Goal: Transaction & Acquisition: Purchase product/service

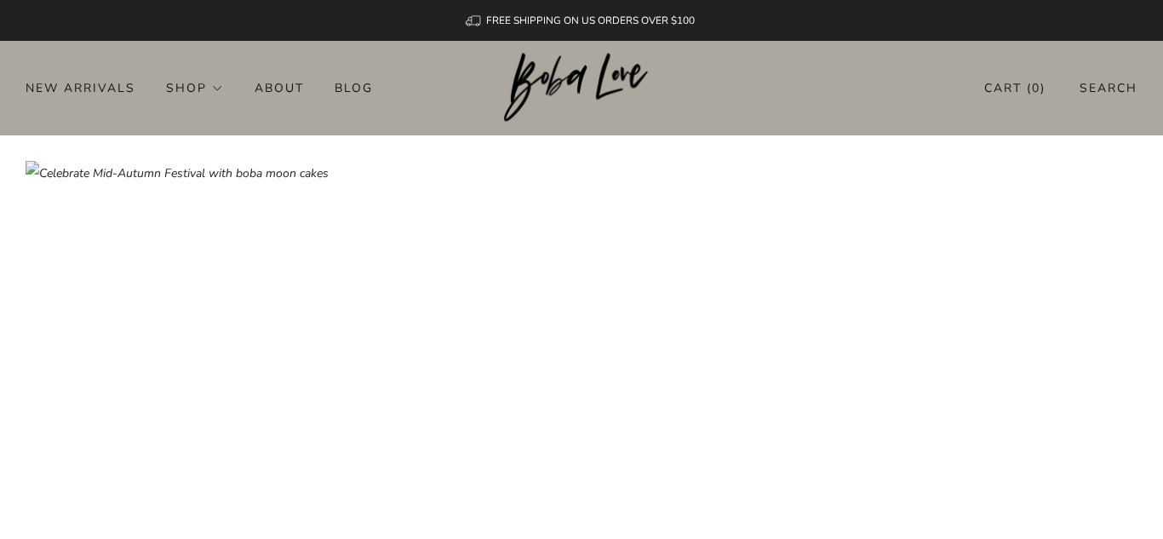
scroll to position [11, 0]
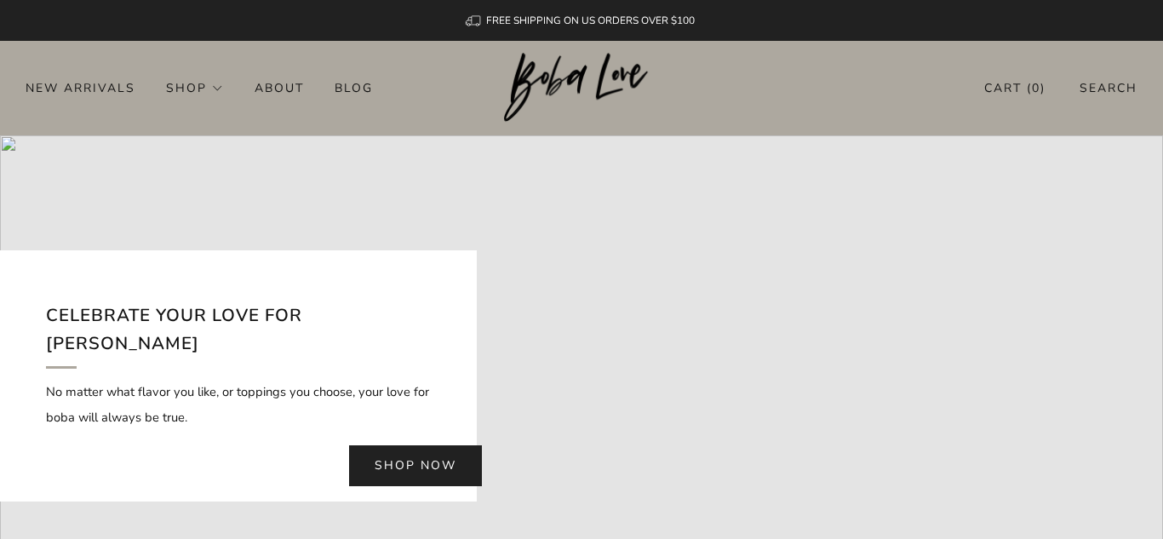
click at [403, 465] on link "Shop now" at bounding box center [415, 465] width 133 height 41
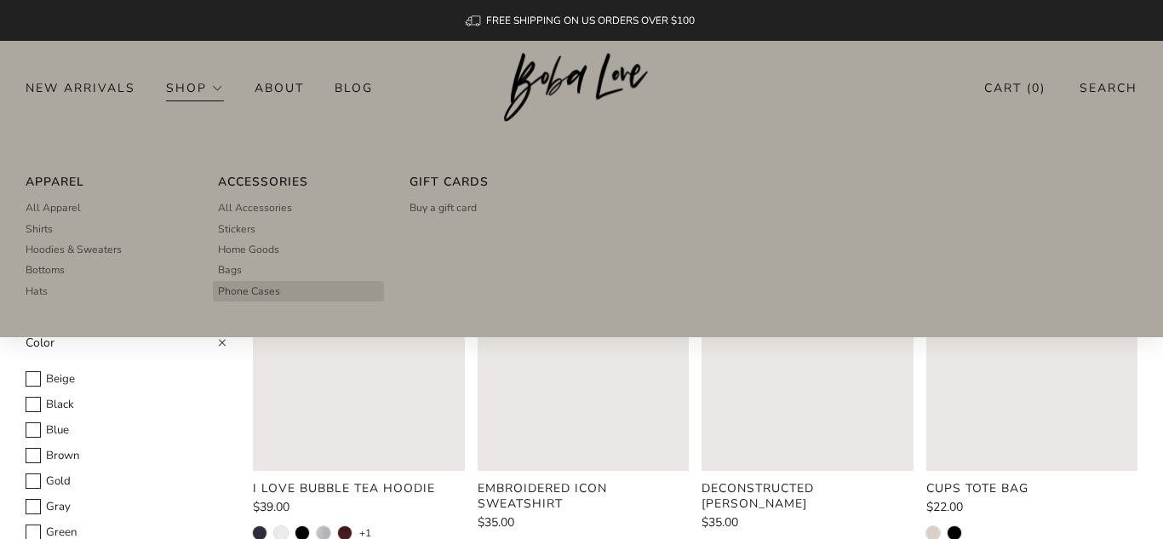
click at [255, 288] on span "Phone Cases" at bounding box center [249, 290] width 62 height 15
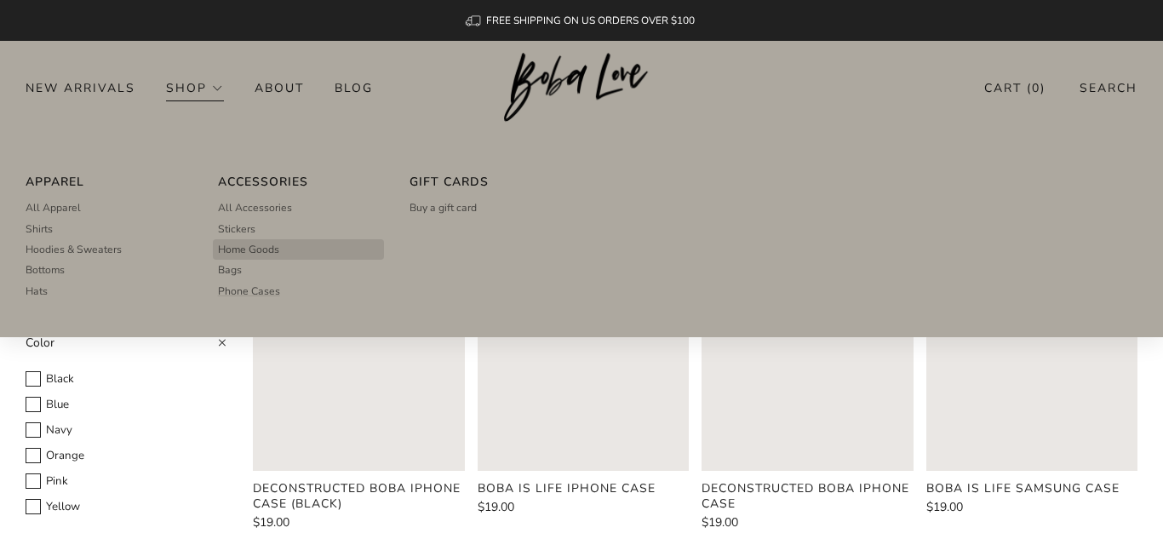
click at [256, 246] on span "Home Goods" at bounding box center [248, 249] width 61 height 15
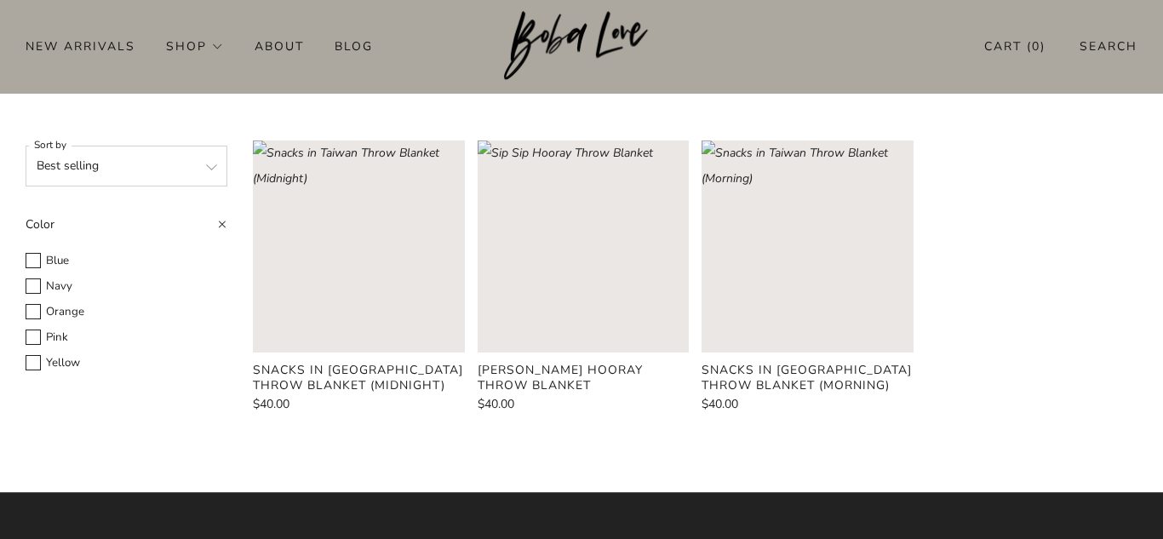
scroll to position [106, 0]
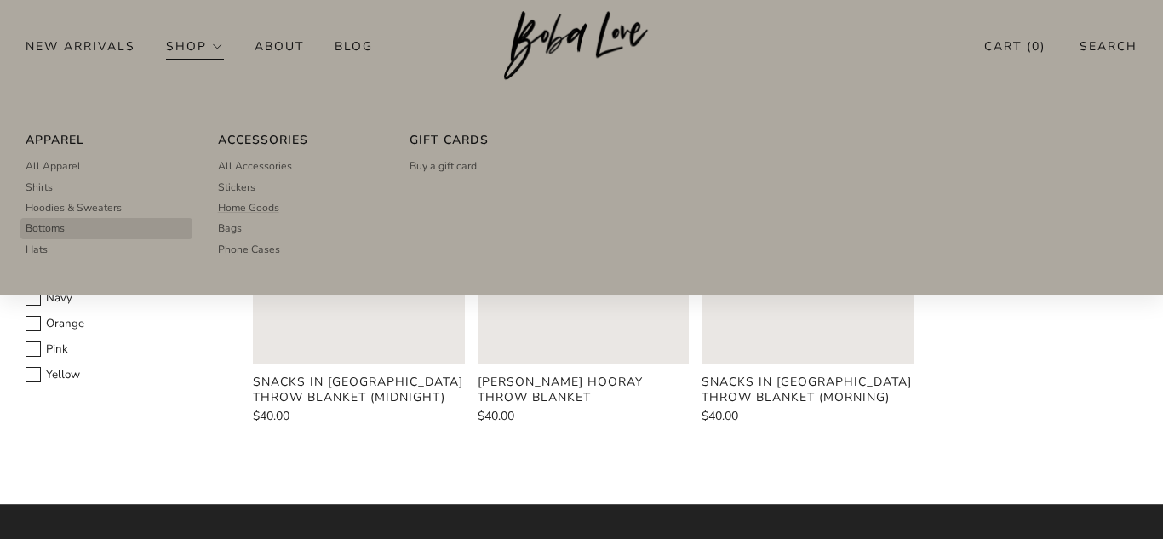
click at [82, 226] on link "Bottoms" at bounding box center [107, 228] width 162 height 20
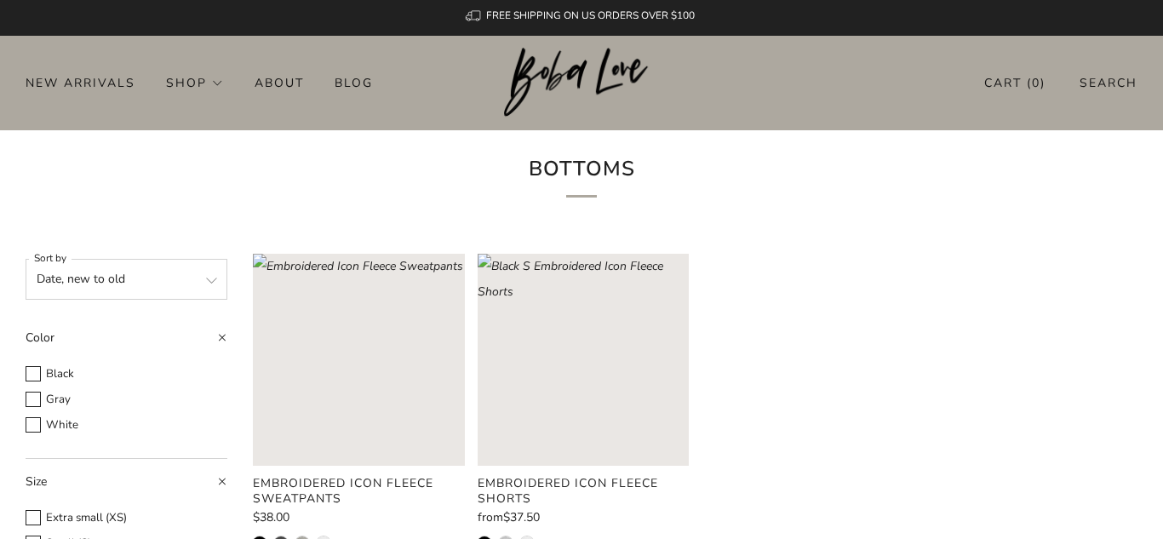
scroll to position [8, 0]
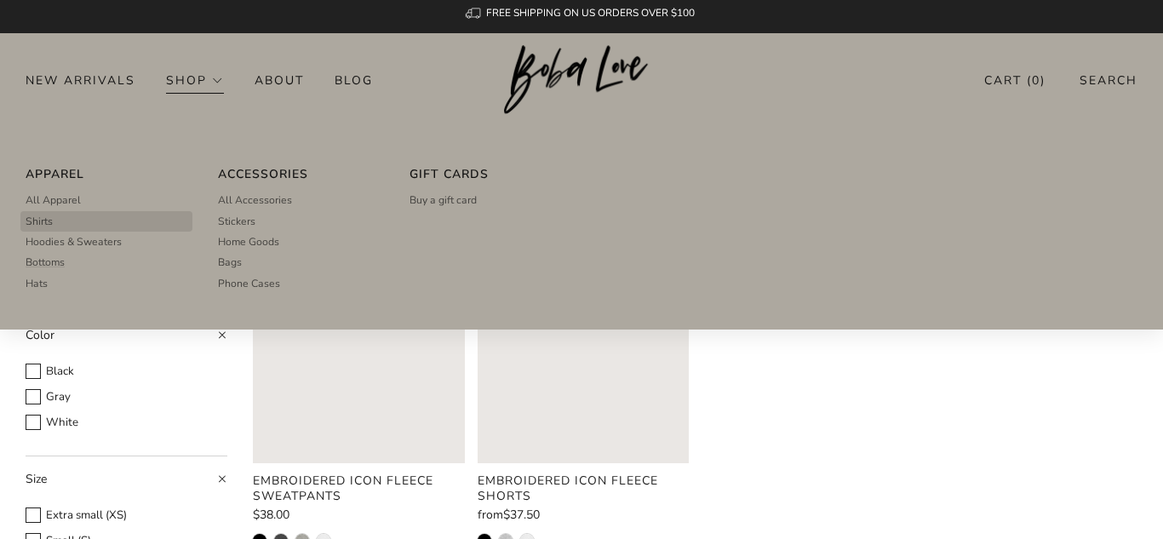
click at [94, 222] on link "Shirts" at bounding box center [107, 221] width 162 height 20
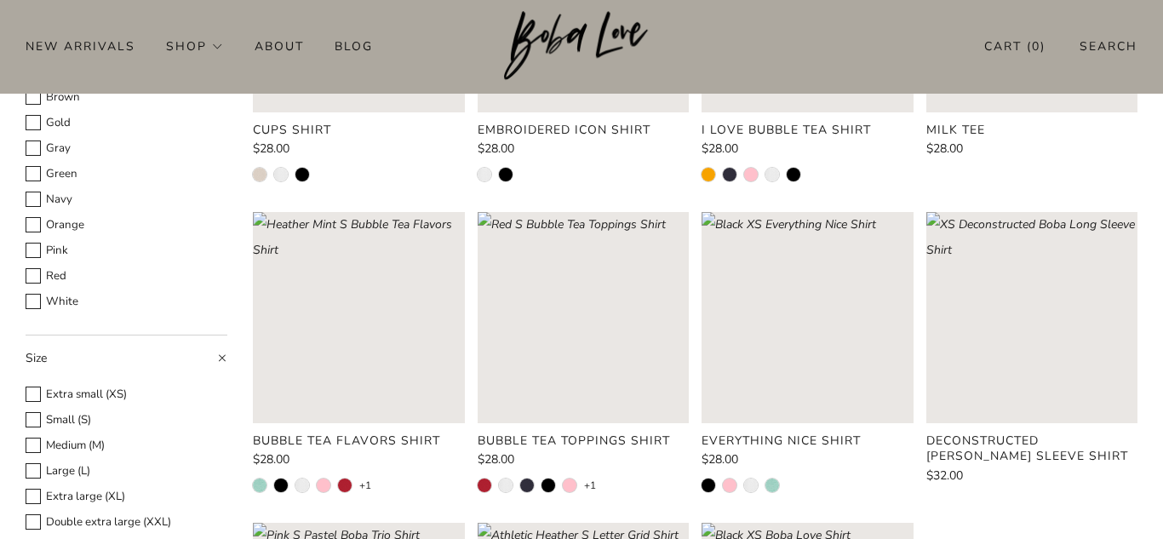
scroll to position [379, 0]
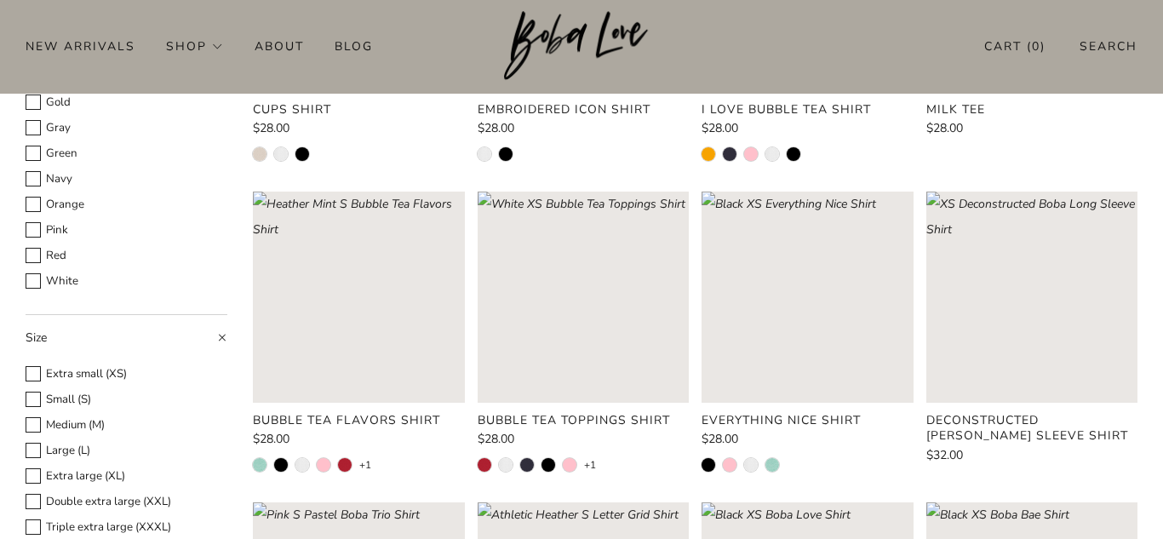
click at [588, 289] on rect "Loading image: Red S Bubble Tea Toppings Shirt" at bounding box center [582, 296] width 211 height 211
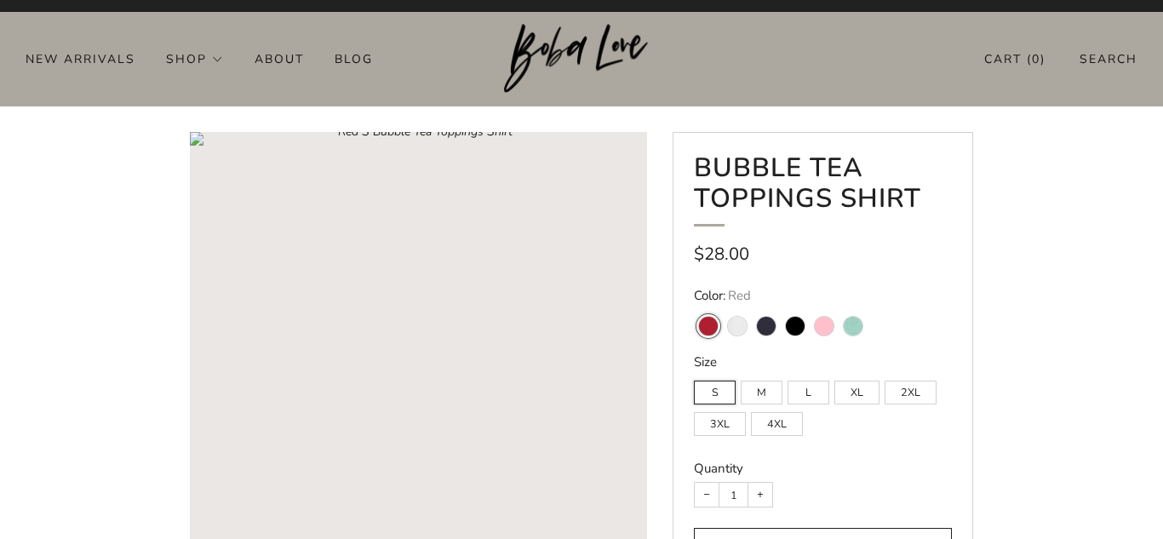
scroll to position [30, 0]
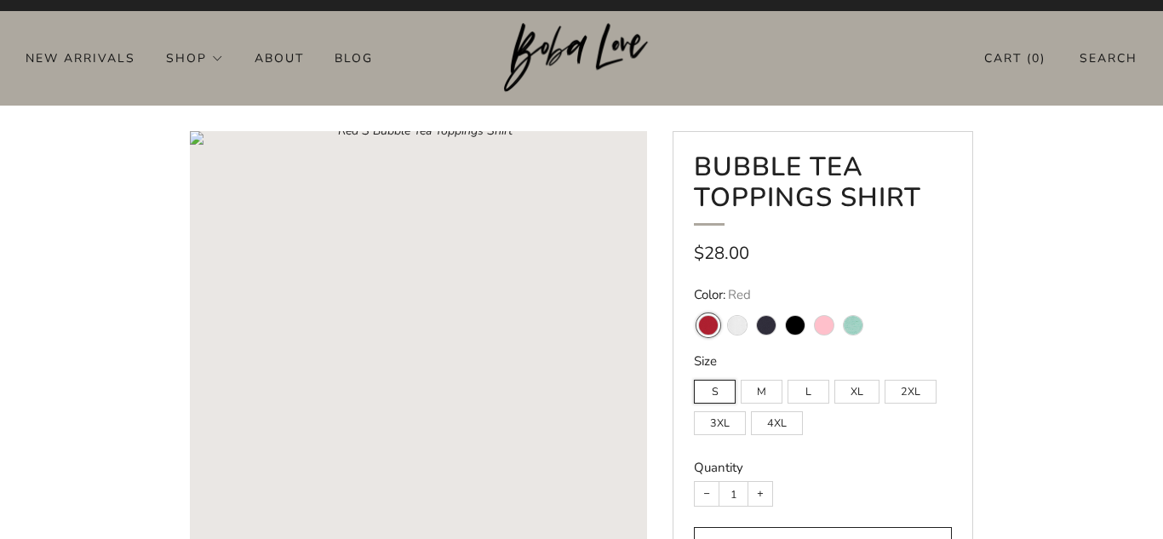
click at [731, 330] on variant-swatch "White" at bounding box center [737, 325] width 19 height 19
click at [723, 306] on input "White" at bounding box center [722, 305] width 1 height 1
radio input "true"
click at [770, 325] on variant-swatch "Navy" at bounding box center [766, 325] width 19 height 19
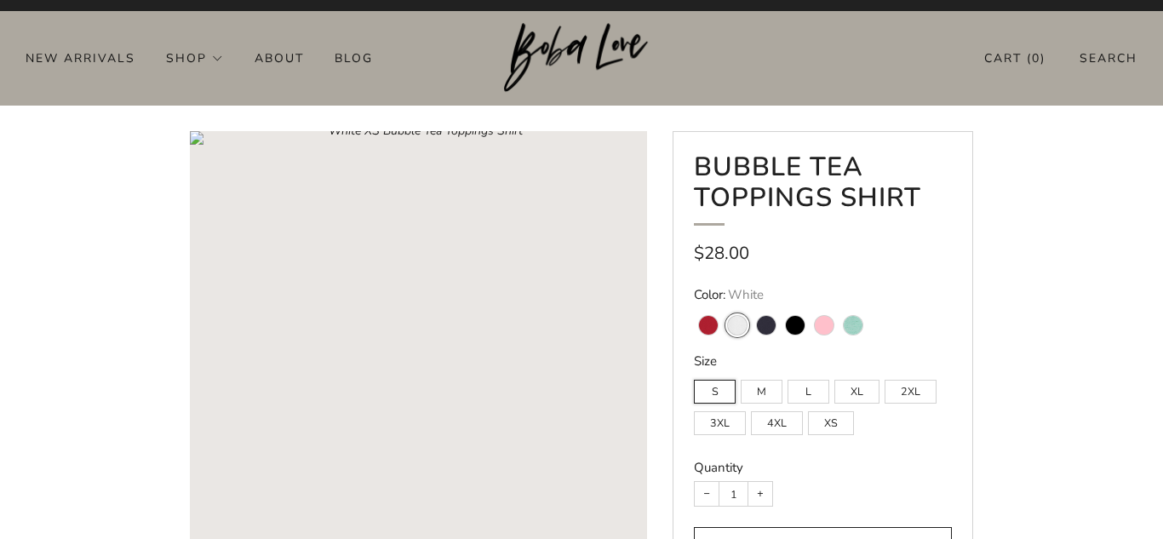
click at [752, 306] on input "Navy" at bounding box center [751, 305] width 1 height 1
radio input "true"
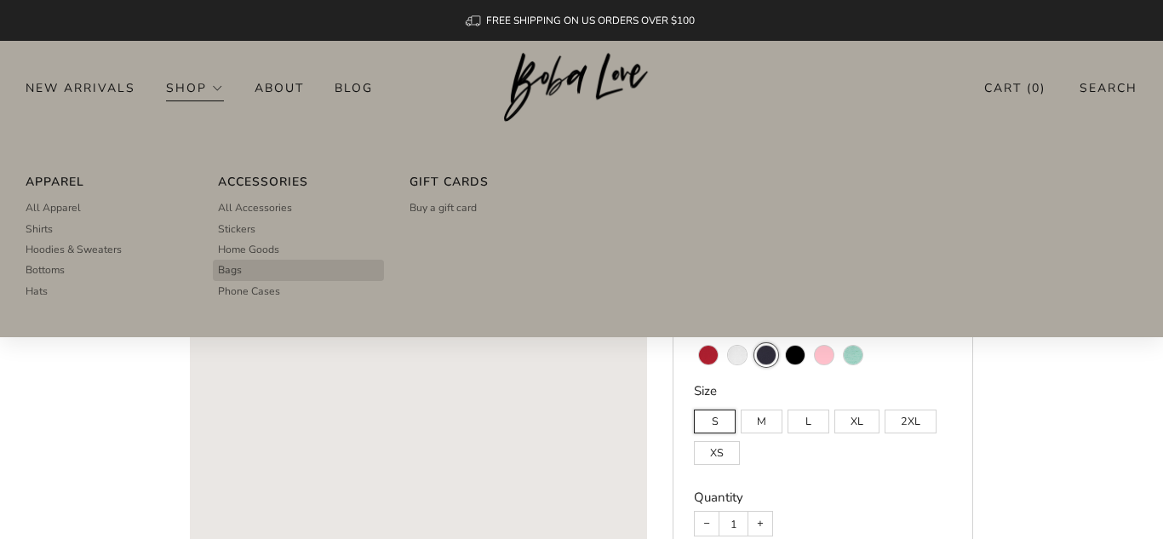
click at [261, 273] on link "Bags" at bounding box center [299, 270] width 162 height 20
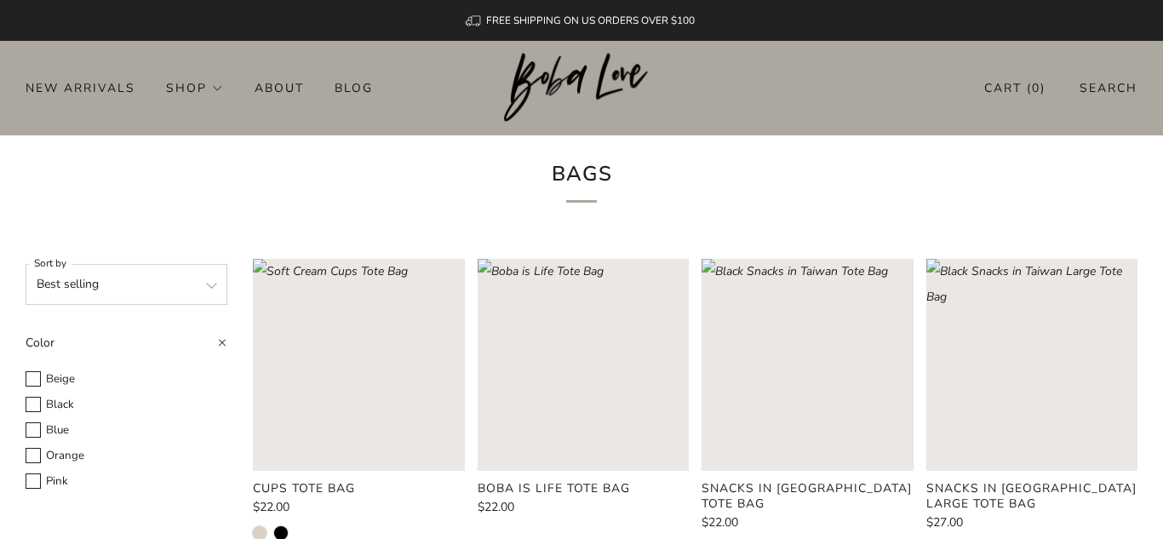
scroll to position [1, 0]
click at [374, 443] on rect "Loading image: Soft Cream Cups Tote Bag" at bounding box center [358, 363] width 211 height 211
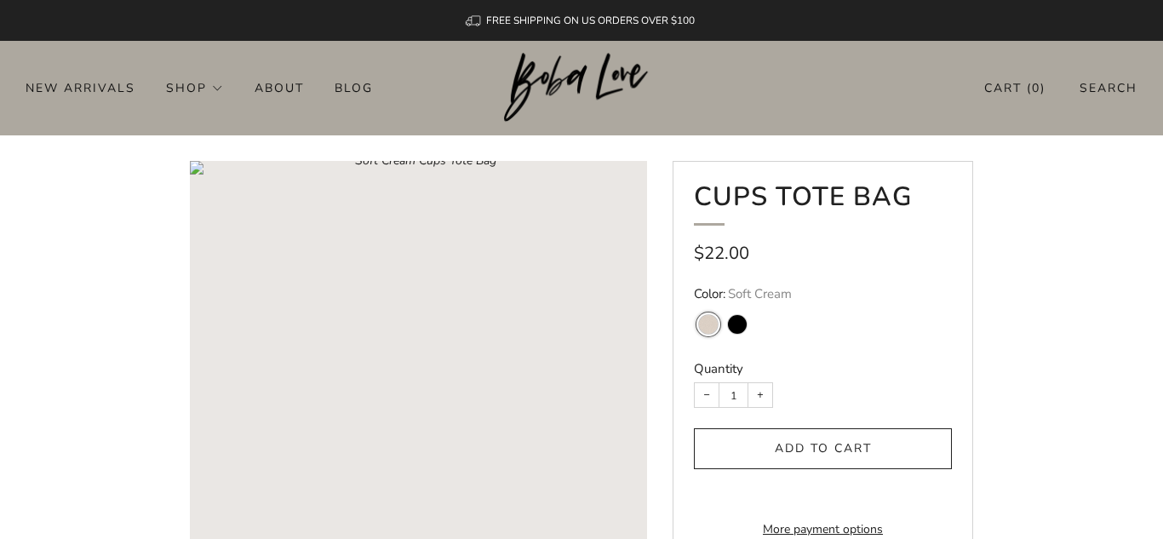
click at [740, 324] on variant-swatch "Black" at bounding box center [737, 324] width 19 height 19
click at [723, 305] on input "Black" at bounding box center [722, 304] width 1 height 1
radio input "true"
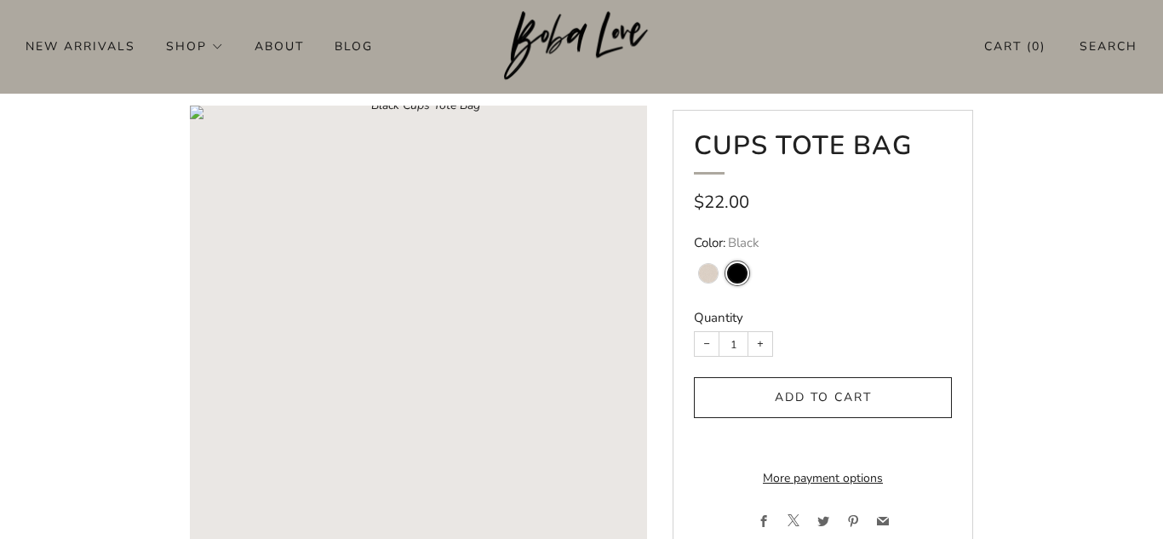
scroll to position [65, 0]
click at [708, 277] on variant-swatch "Soft Cream" at bounding box center [708, 273] width 19 height 19
click at [694, 254] on input "Soft Cream" at bounding box center [693, 253] width 1 height 1
radio input "true"
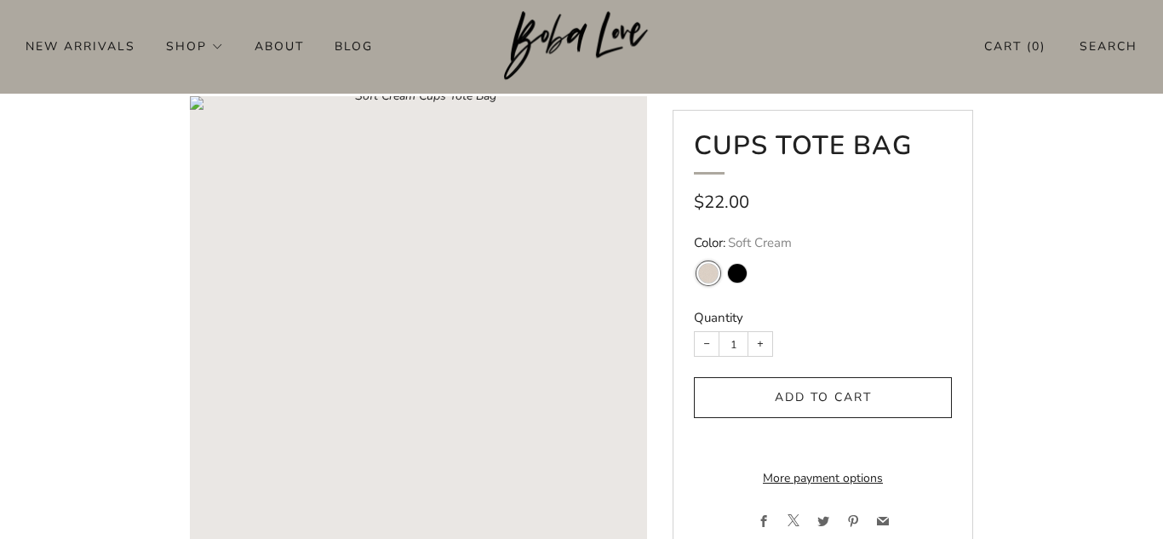
click at [739, 270] on variant-swatch "Black" at bounding box center [737, 273] width 19 height 19
click at [723, 254] on input "Black" at bounding box center [722, 253] width 1 height 1
radio input "true"
click at [718, 272] on span "Soft Cream" at bounding box center [708, 269] width 29 height 31
click at [716, 273] on variant-swatch "Soft Cream" at bounding box center [708, 273] width 19 height 19
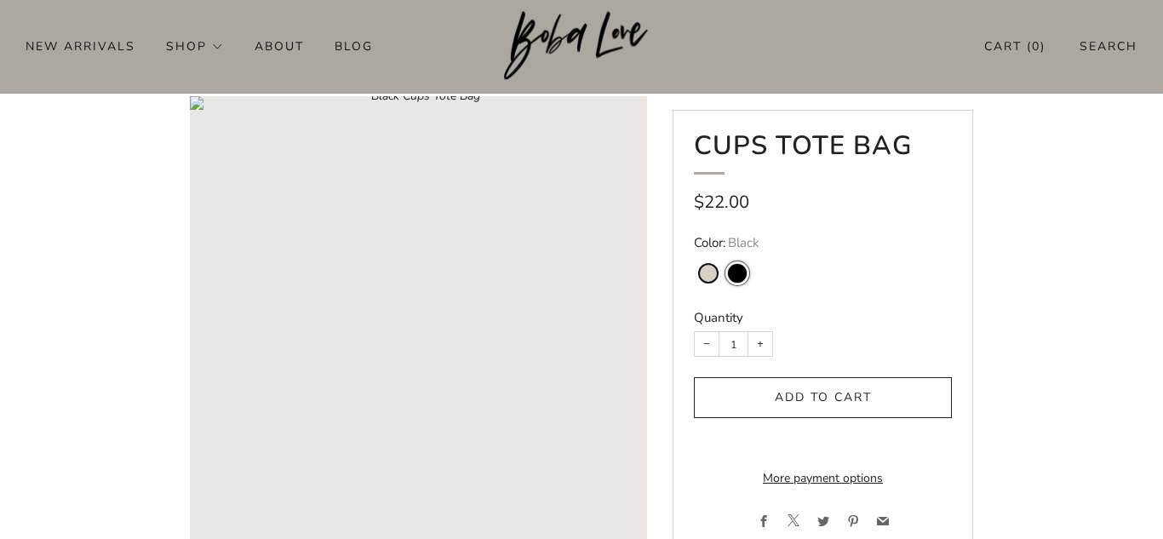
click at [694, 254] on input "Soft Cream" at bounding box center [693, 253] width 1 height 1
radio input "true"
